Goal: Task Accomplishment & Management: Manage account settings

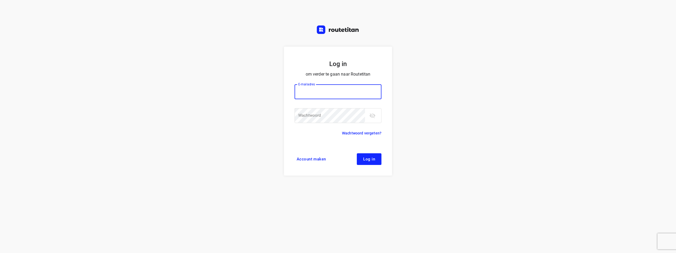
click at [351, 95] on input "email" at bounding box center [338, 91] width 87 height 15
type input "[EMAIL_ADDRESS][DOMAIN_NAME]"
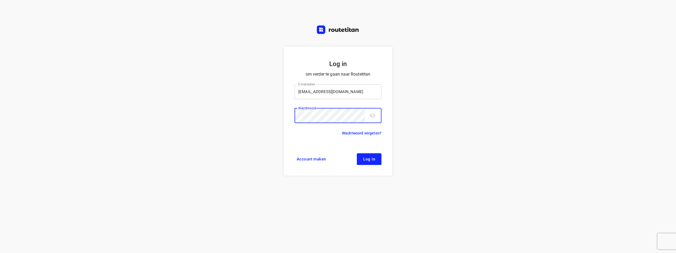
click at [357, 153] on button "Log in" at bounding box center [369, 159] width 25 height 12
